Goal: Complete application form

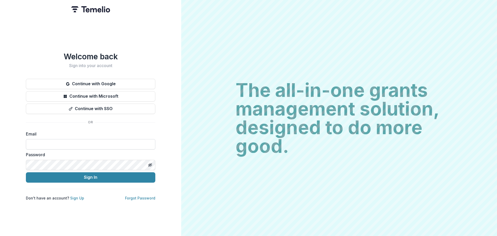
click at [92, 141] on input at bounding box center [91, 144] width 130 height 10
type input "**********"
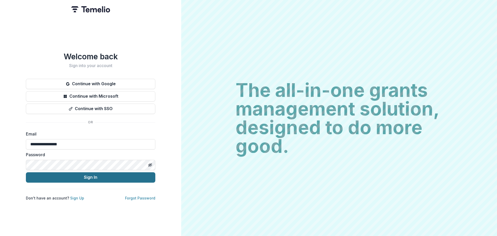
click at [82, 177] on button "Sign In" at bounding box center [91, 177] width 130 height 10
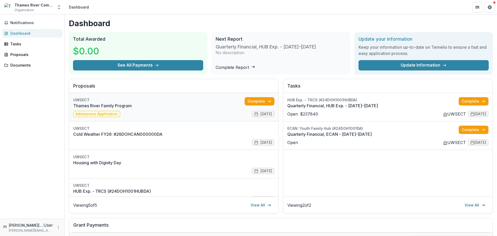
click at [156, 108] on link "Thames River Family Program" at bounding box center [159, 106] width 172 height 6
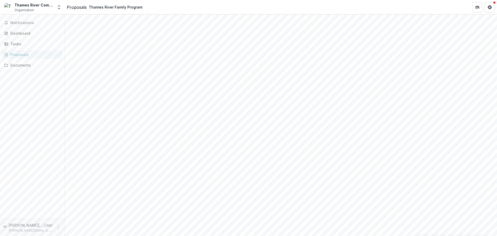
scroll to position [99, 0]
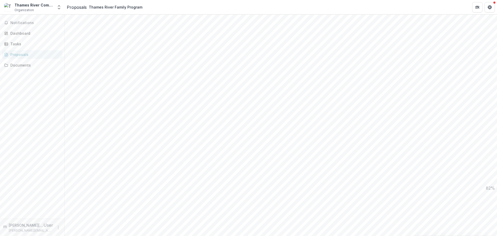
drag, startPoint x: 309, startPoint y: 130, endPoint x: 308, endPoint y: 211, distance: 81.6
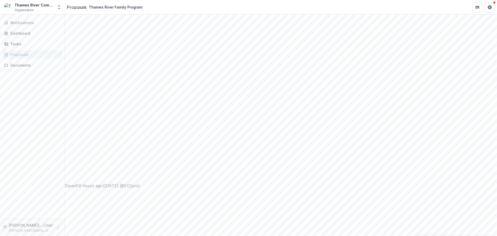
drag, startPoint x: 308, startPoint y: 153, endPoint x: 313, endPoint y: 177, distance: 24.7
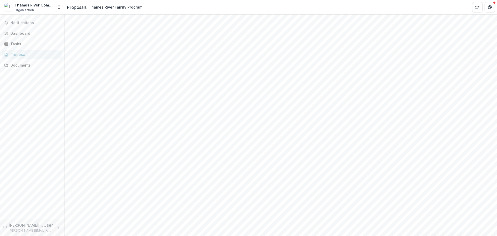
scroll to position [55, 0]
